Goal: Navigation & Orientation: Go to known website

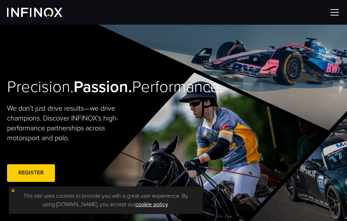
click at [238, 2] on div at bounding box center [173, 12] width 347 height 25
click at [333, 11] on img at bounding box center [335, 12] width 11 height 11
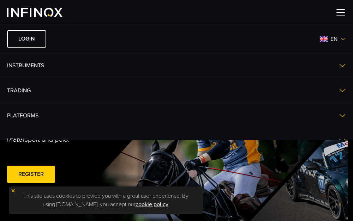
click at [41, 12] on img at bounding box center [34, 12] width 55 height 9
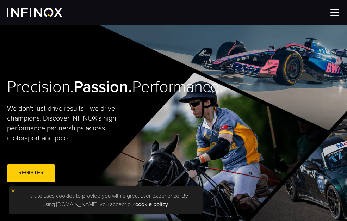
click at [337, 12] on img at bounding box center [335, 12] width 11 height 11
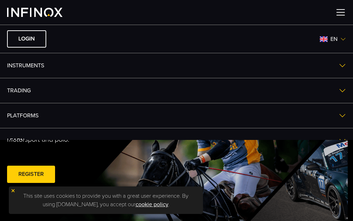
click at [340, 39] on img at bounding box center [343, 39] width 6 height 6
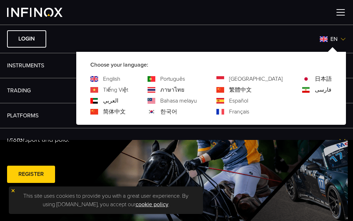
click at [177, 109] on link "한국어" at bounding box center [168, 112] width 17 height 8
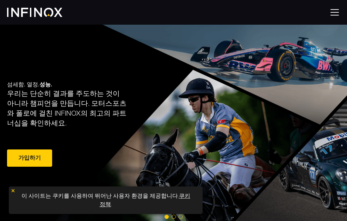
click at [36, 11] on img at bounding box center [34, 12] width 55 height 9
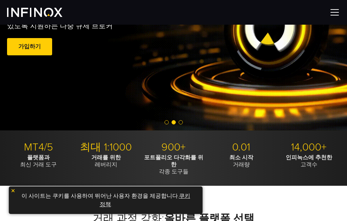
scroll to position [106, 0]
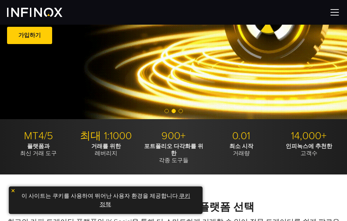
click at [13, 190] on img at bounding box center [13, 190] width 5 height 5
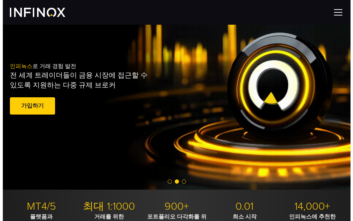
scroll to position [0, 0]
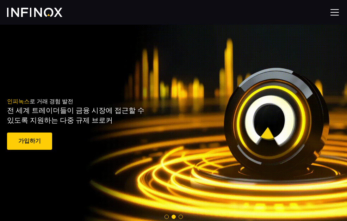
click at [337, 12] on img at bounding box center [335, 12] width 11 height 11
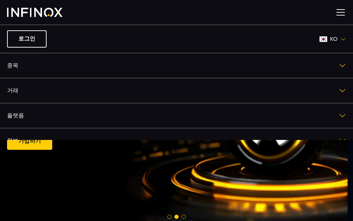
click at [337, 12] on img at bounding box center [340, 12] width 11 height 11
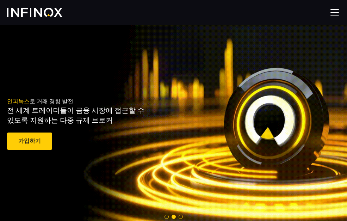
click at [71, 148] on div "인피녹스 로 거래 경험 발전 전 세계 트레이더들이 금융 시장에 접근할 수 있도록 지원하는 다중 규제 브로커 가입하기 훌륭해요. - 515개 리…" at bounding box center [95, 125] width 177 height 108
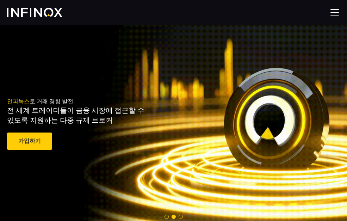
click at [38, 13] on img at bounding box center [34, 12] width 55 height 9
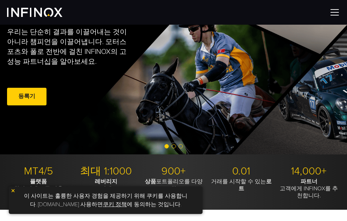
scroll to position [141, 0]
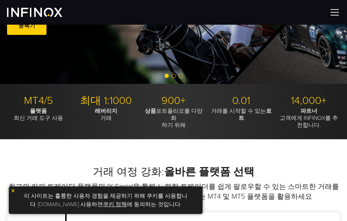
click at [11, 189] on img at bounding box center [13, 190] width 5 height 5
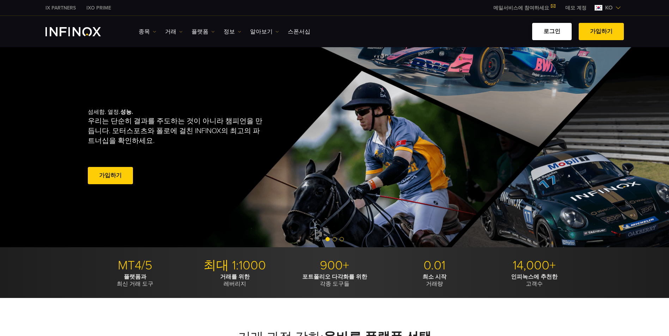
click at [554, 32] on link "로그인" at bounding box center [551, 31] width 39 height 17
